Goal: Transaction & Acquisition: Purchase product/service

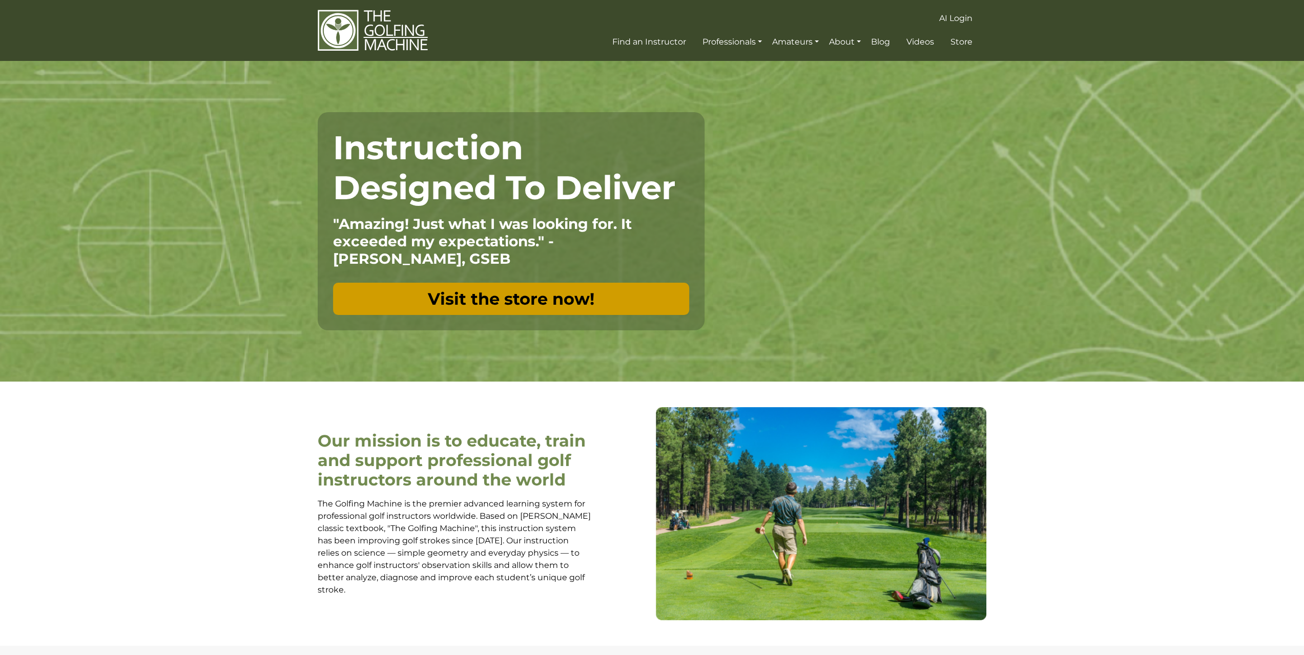
click at [524, 298] on link "Visit the store now!" at bounding box center [511, 299] width 356 height 32
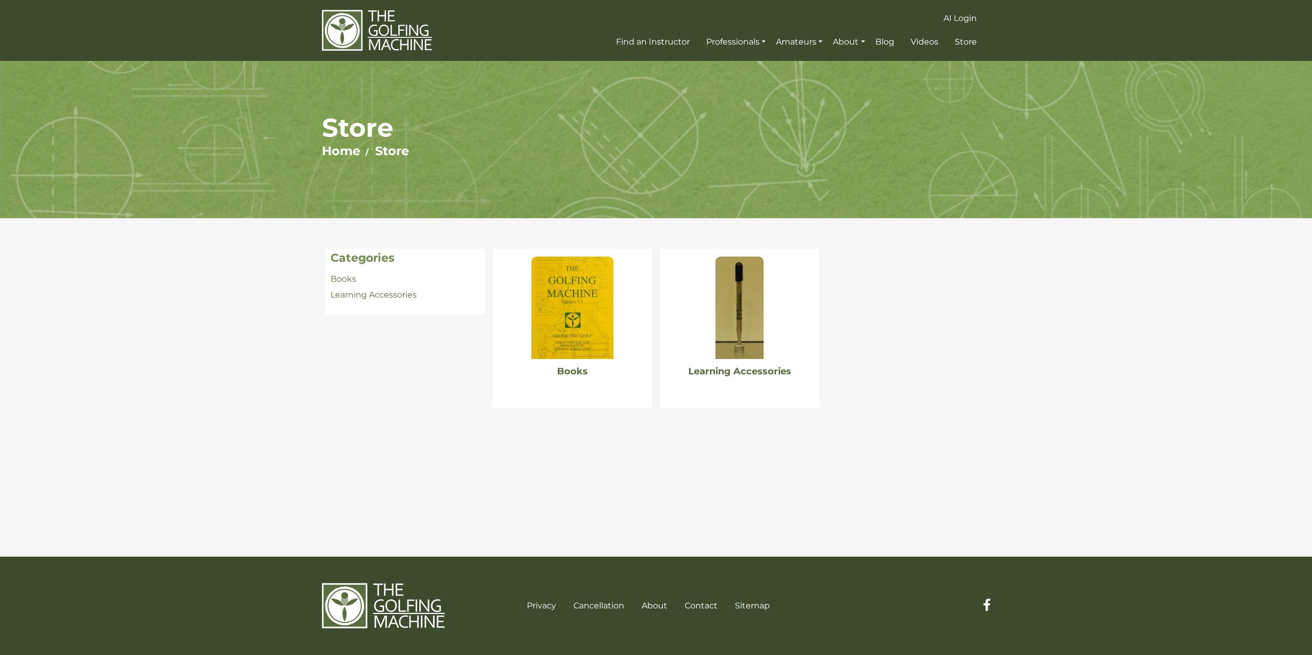
click at [588, 304] on img at bounding box center [572, 308] width 82 height 102
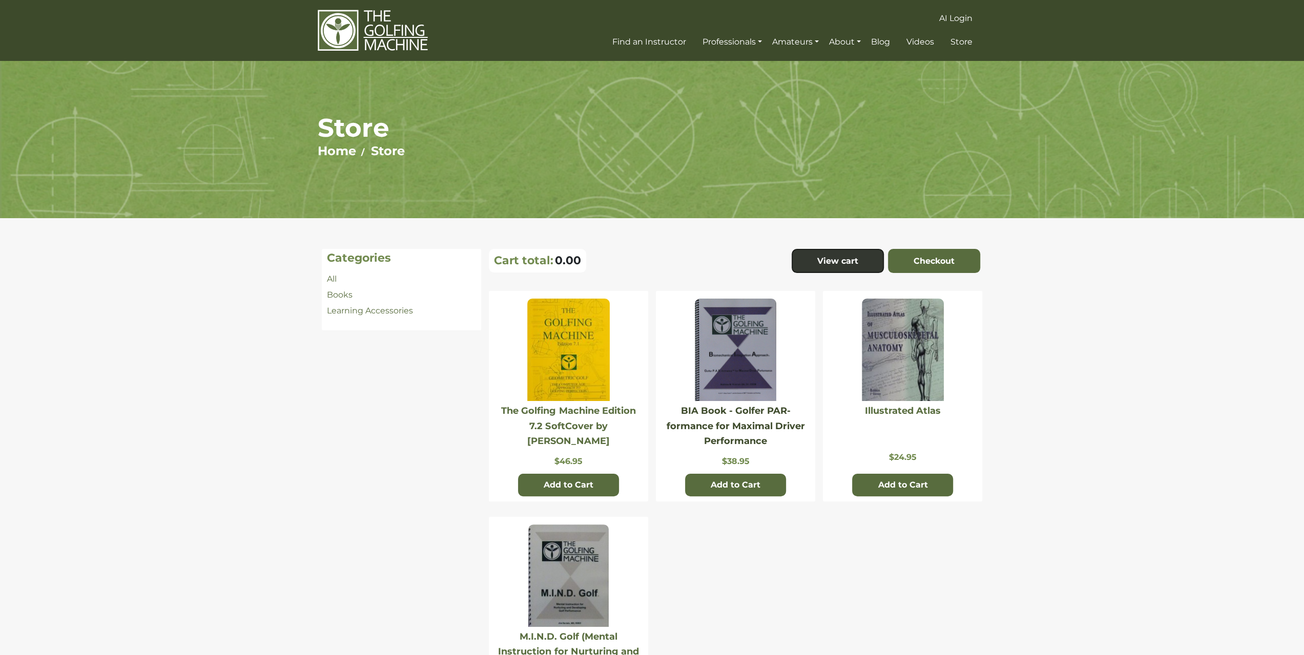
click at [708, 425] on link "BIA Book - Golfer PAR-formance for Maximal Driver Performance" at bounding box center [736, 426] width 138 height 42
click at [600, 414] on link "The Golfing Machine Edition 7.2 SoftCover by [PERSON_NAME]" at bounding box center [568, 426] width 134 height 42
